Goal: Find specific page/section: Find specific page/section

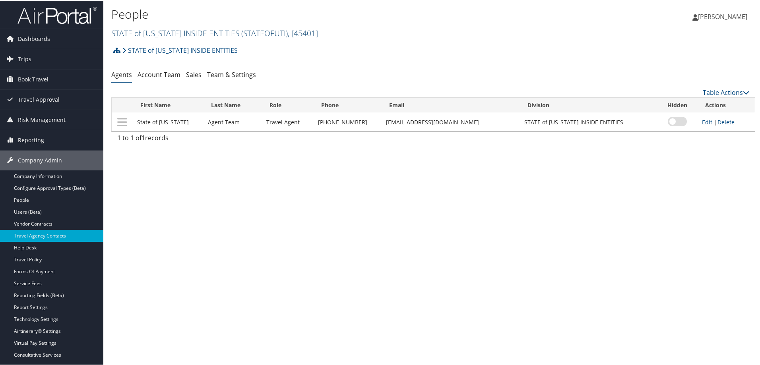
click at [140, 32] on link "STATE of UTAH INSIDE ENTITIES ( STATEOFUTI ) , [ 45401 ]" at bounding box center [214, 32] width 207 height 11
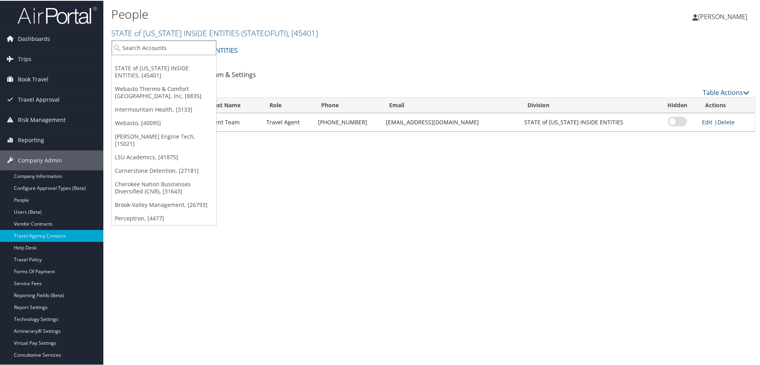
click at [142, 53] on input "search" at bounding box center [164, 47] width 105 height 15
type input "pixar"
click at [154, 65] on div "Account" at bounding box center [166, 68] width 118 height 7
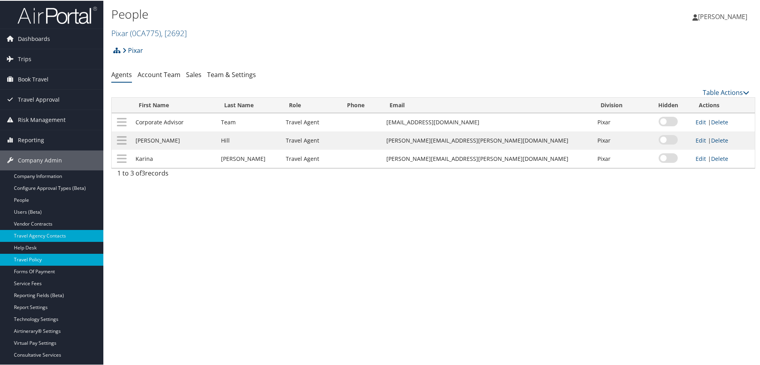
click at [41, 257] on link "Travel Policy" at bounding box center [51, 259] width 103 height 12
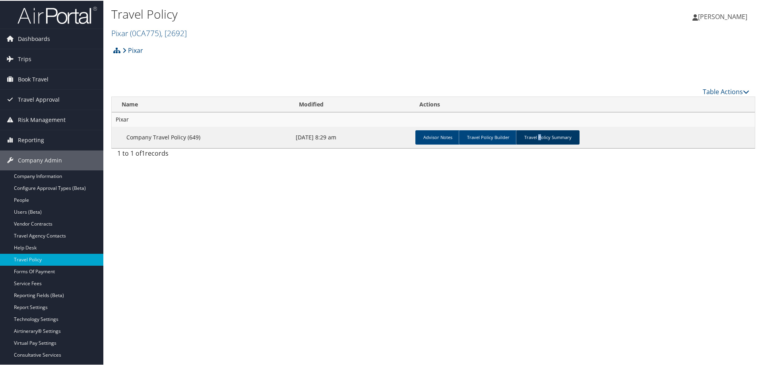
click at [538, 138] on link "Travel Policy Summary" at bounding box center [548, 137] width 64 height 14
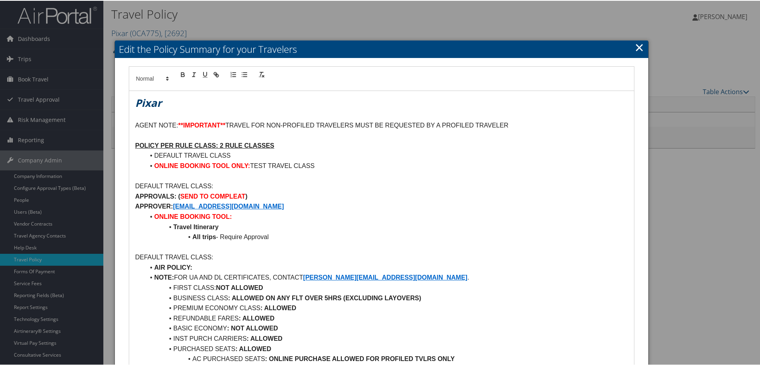
click at [636, 47] on link "×" at bounding box center [639, 47] width 9 height 16
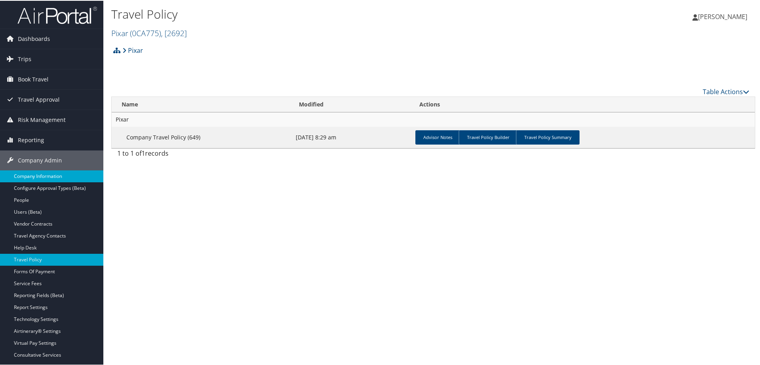
click at [50, 172] on link "Company Information" at bounding box center [51, 176] width 103 height 12
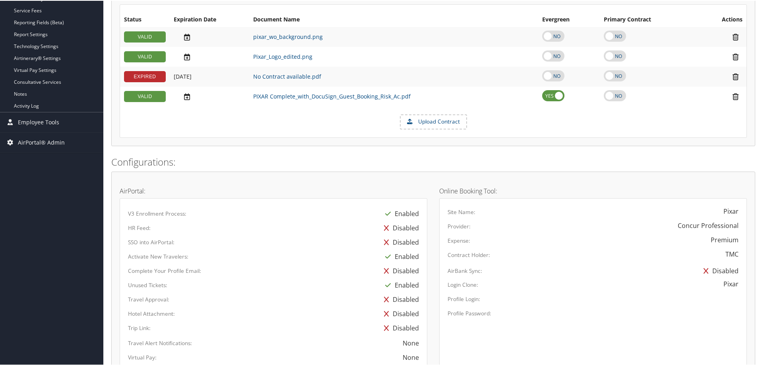
scroll to position [155, 0]
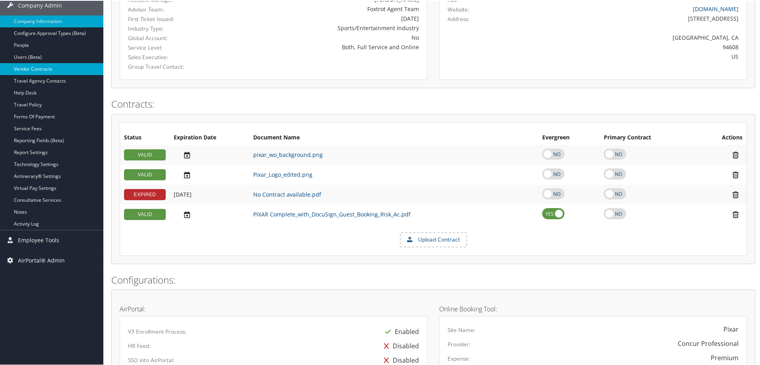
click at [50, 68] on link "Vendor Contracts" at bounding box center [51, 68] width 103 height 12
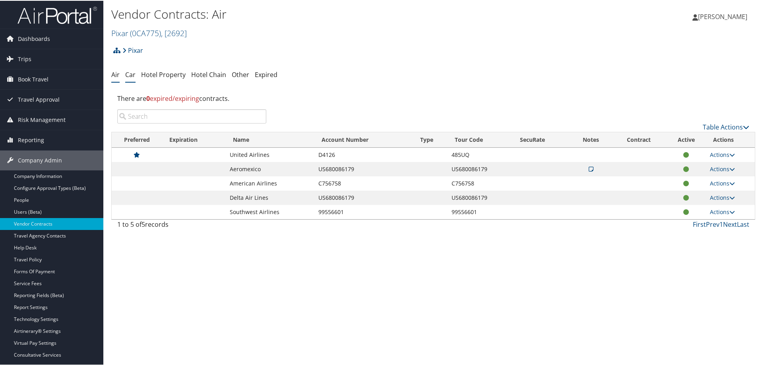
click at [130, 72] on link "Car" at bounding box center [130, 74] width 10 height 9
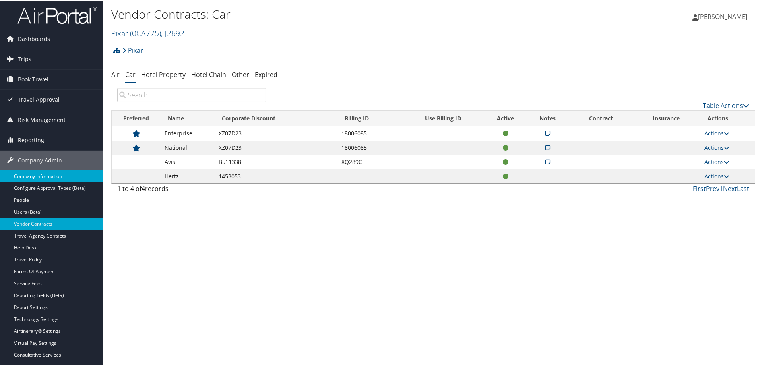
click at [17, 173] on link "Company Information" at bounding box center [51, 176] width 103 height 12
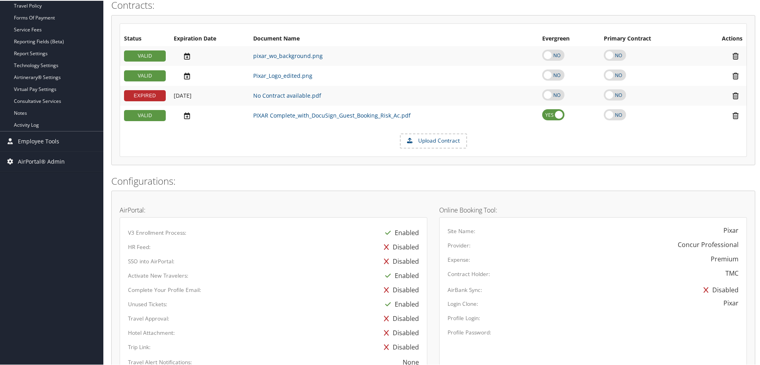
scroll to position [115, 0]
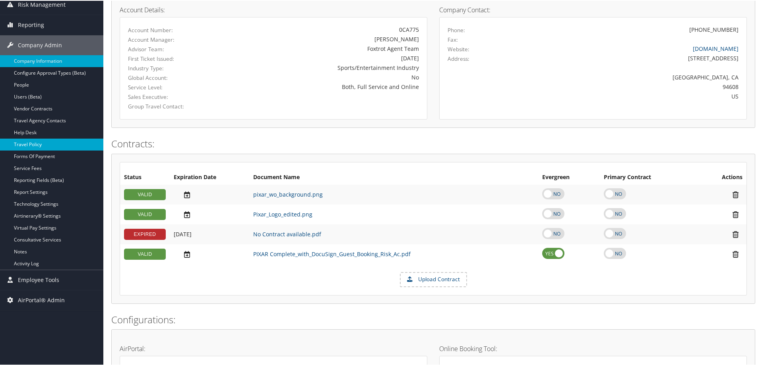
click at [51, 142] on link "Travel Policy" at bounding box center [51, 144] width 103 height 12
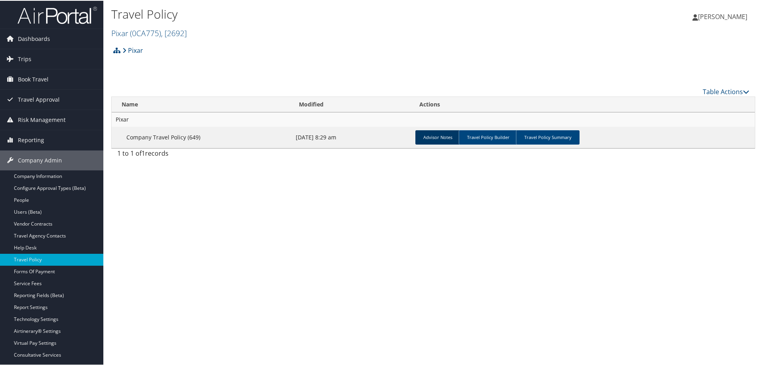
click at [431, 138] on link "Advisor Notes" at bounding box center [438, 137] width 45 height 14
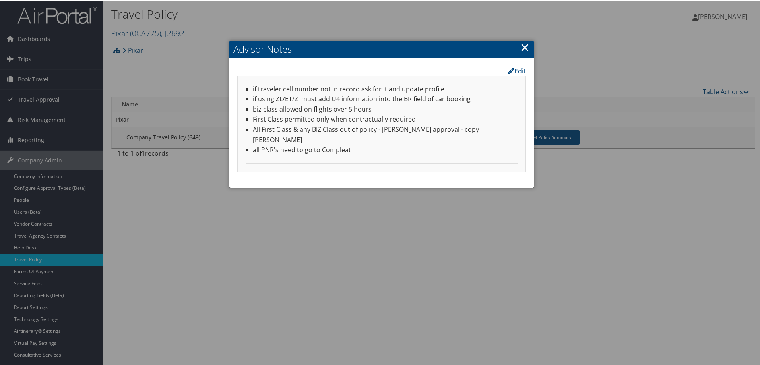
click at [524, 49] on link "×" at bounding box center [525, 47] width 9 height 16
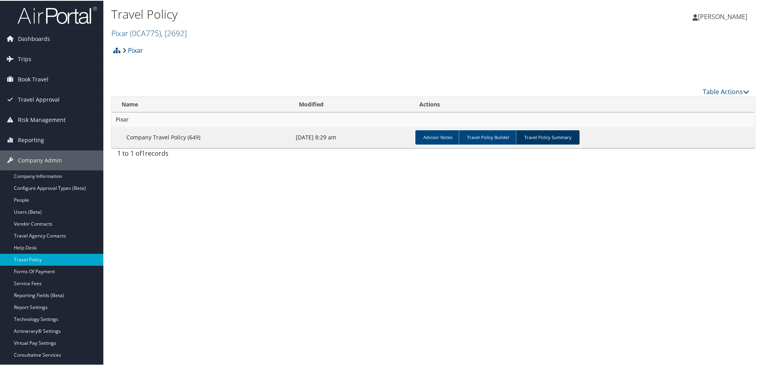
click at [569, 138] on link "Travel Policy Summary" at bounding box center [548, 137] width 64 height 14
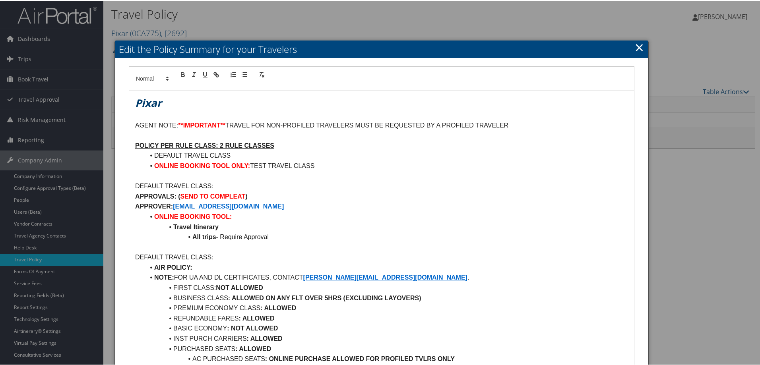
scroll to position [40, 0]
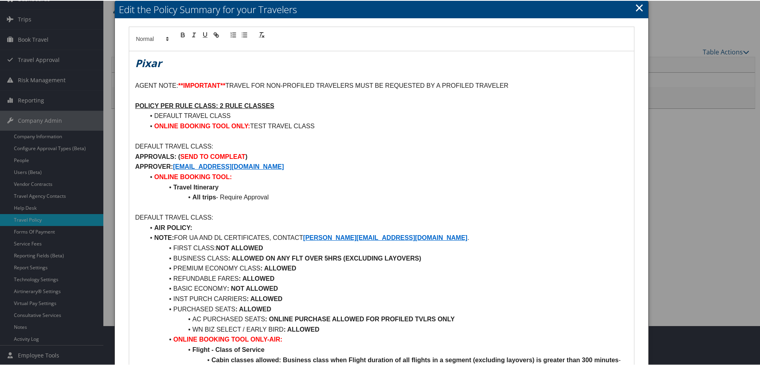
click at [708, 156] on div at bounding box center [382, 182] width 764 height 365
